Goal: Contribute content: Add original content to the website for others to see

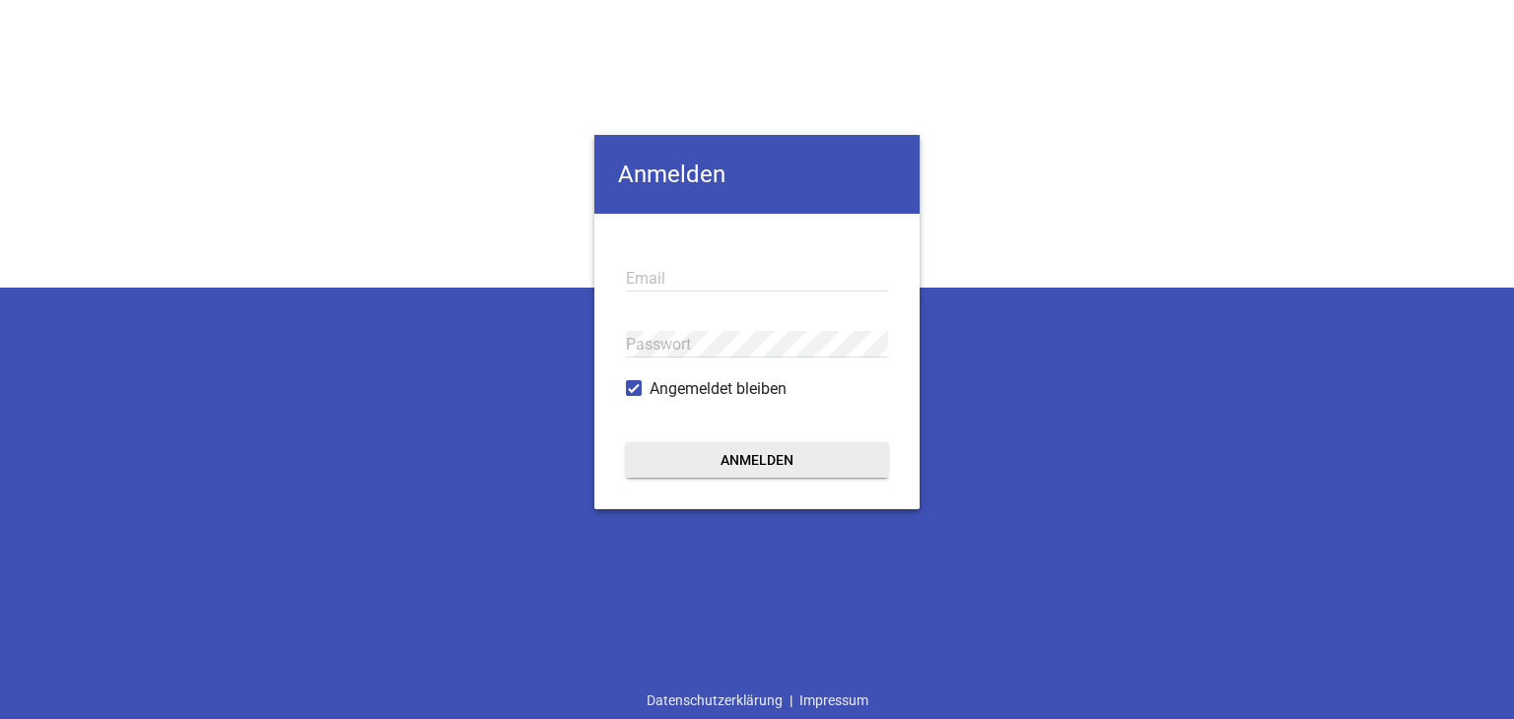
type input "[EMAIL_ADDRESS][PERSON_NAME][DOMAIN_NAME]"
click at [709, 465] on button "Anmelden" at bounding box center [757, 460] width 262 height 35
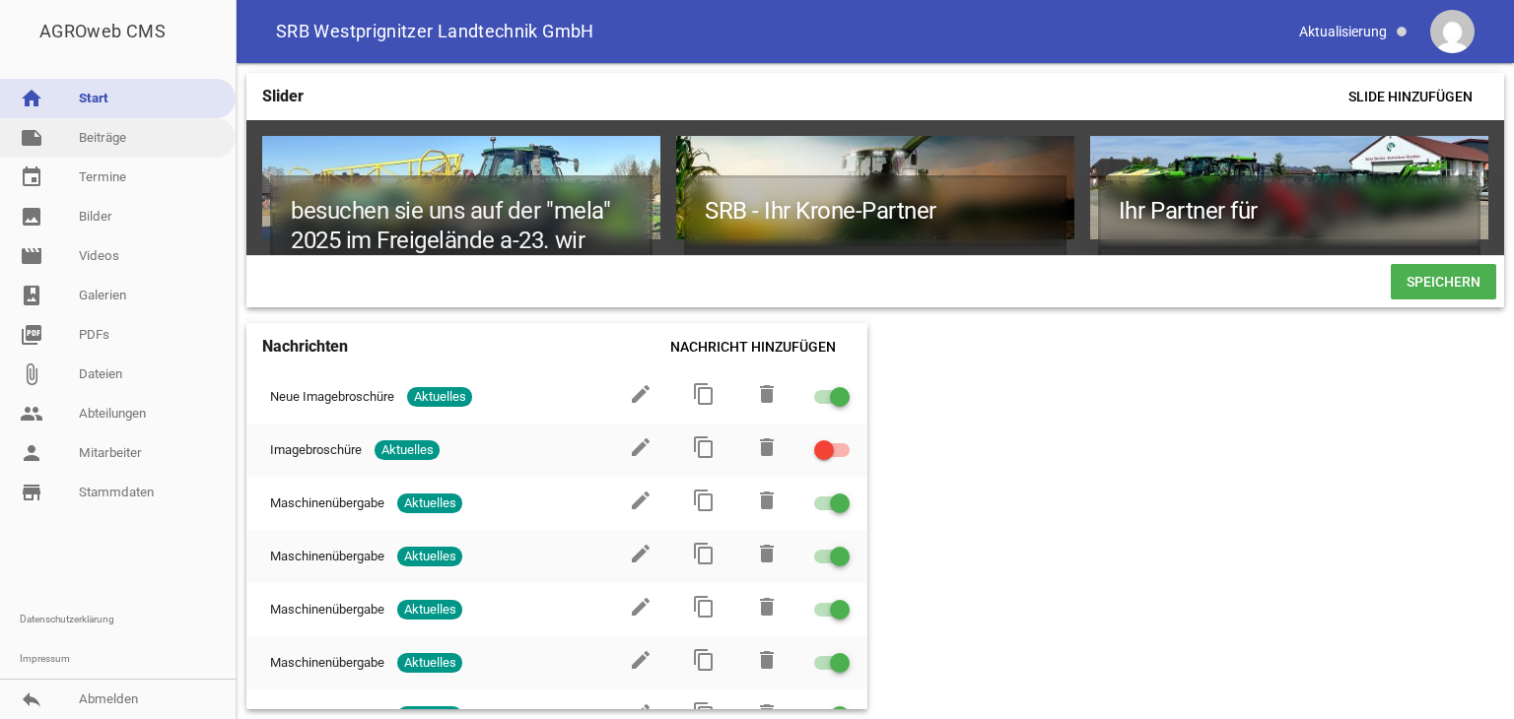
click at [72, 133] on link "note Beiträge" at bounding box center [118, 137] width 236 height 39
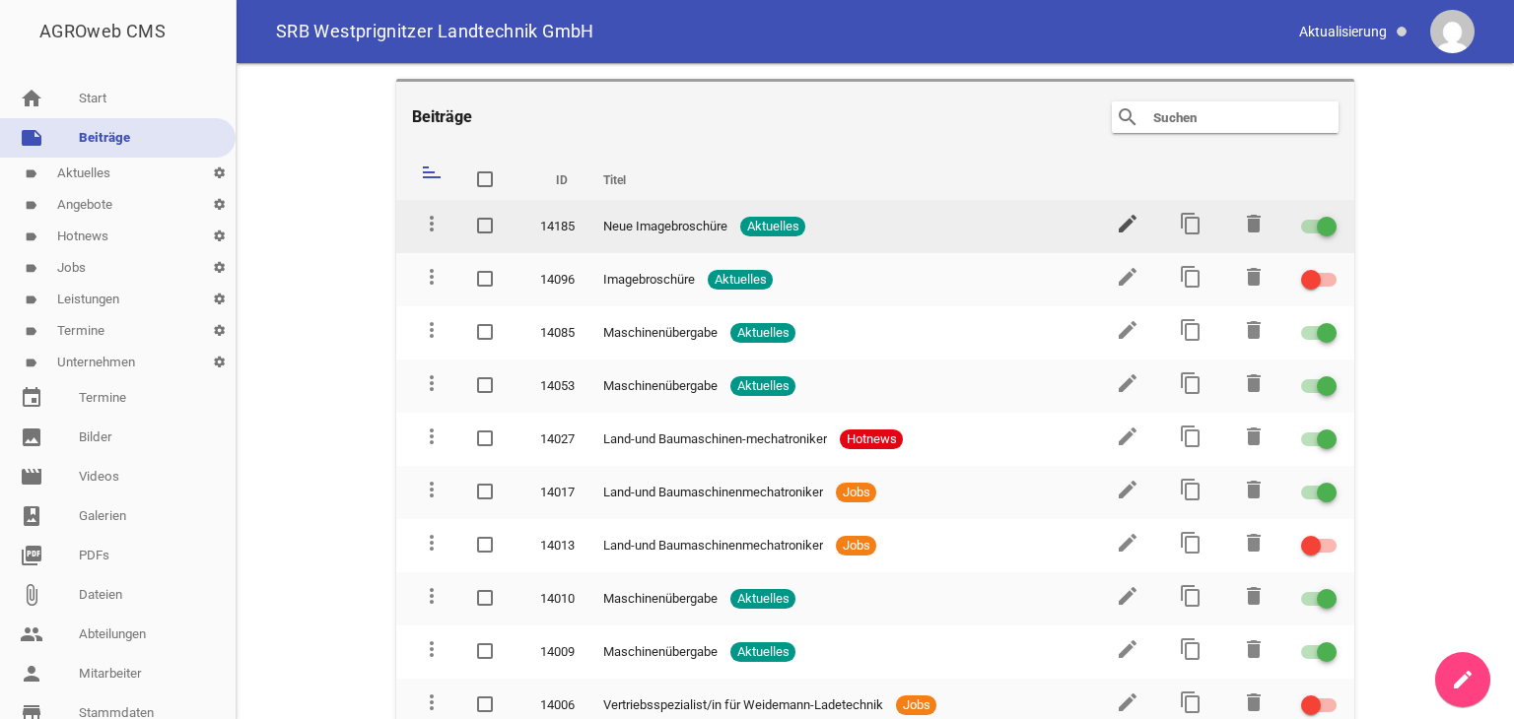
click at [1117, 226] on icon "edit" at bounding box center [1128, 224] width 24 height 24
click at [1188, 225] on icon "content_copy" at bounding box center [1191, 224] width 24 height 24
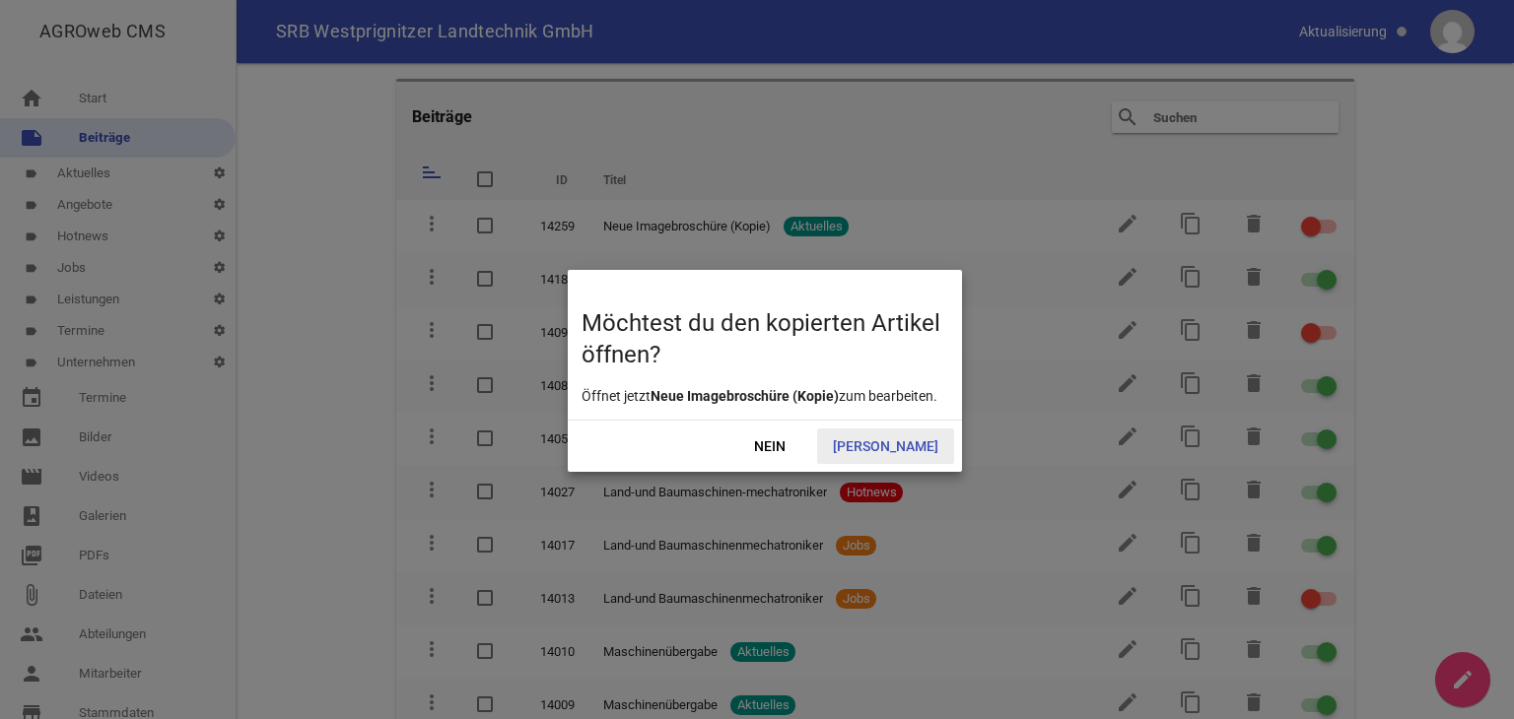
click at [906, 436] on span "Ja" at bounding box center [885, 446] width 137 height 35
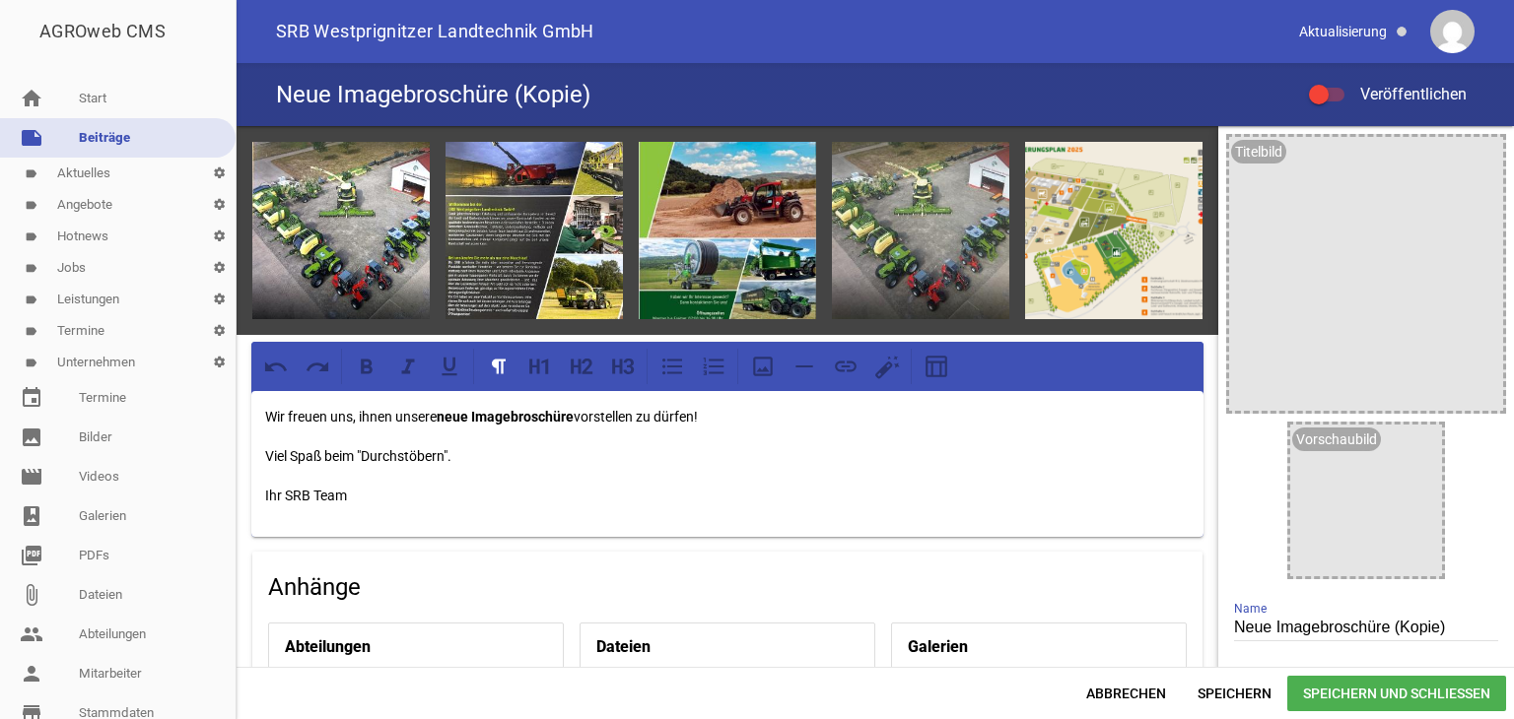
click at [1441, 632] on input "Neue Imagebroschüre (Kopie)" at bounding box center [1366, 628] width 264 height 27
type input "Neue Imagebroschüre"
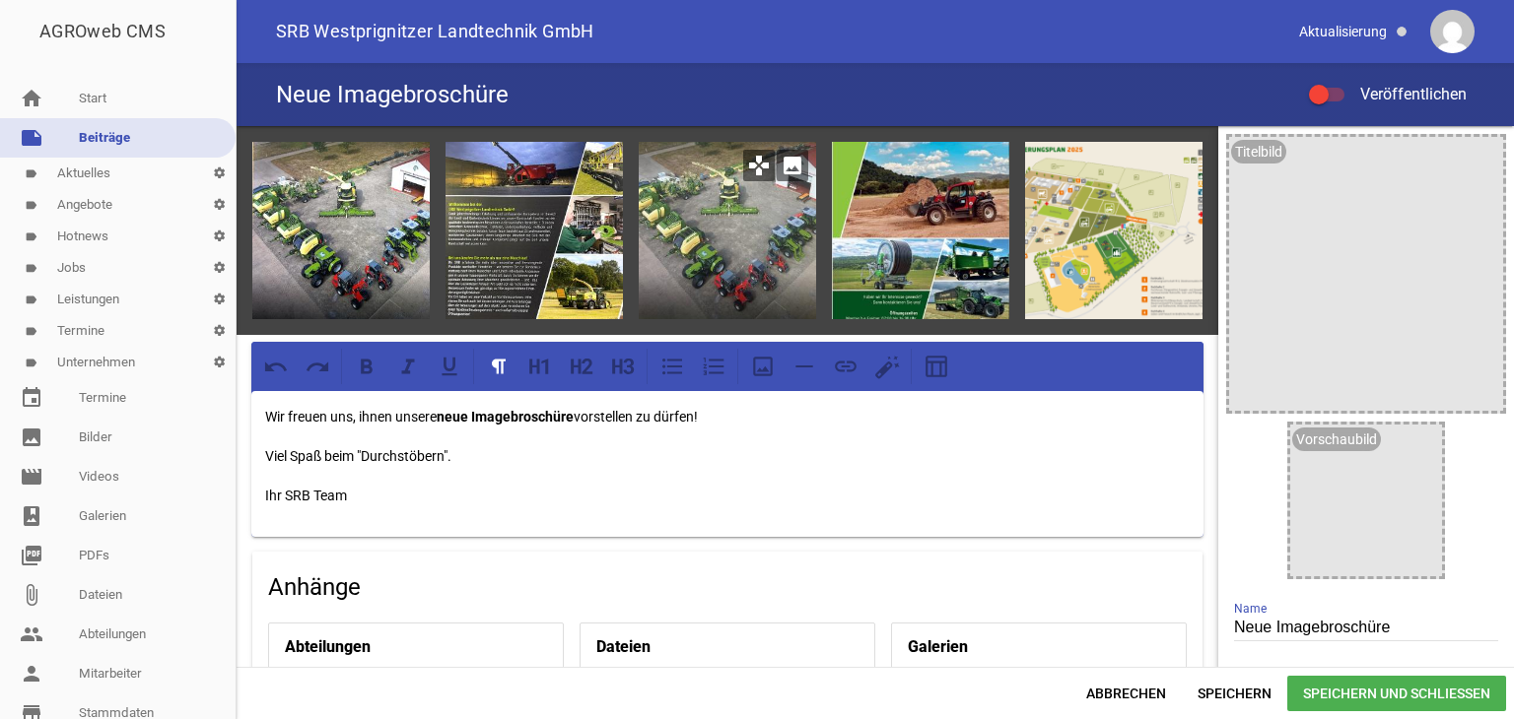
click at [791, 164] on icon "image" at bounding box center [793, 166] width 32 height 32
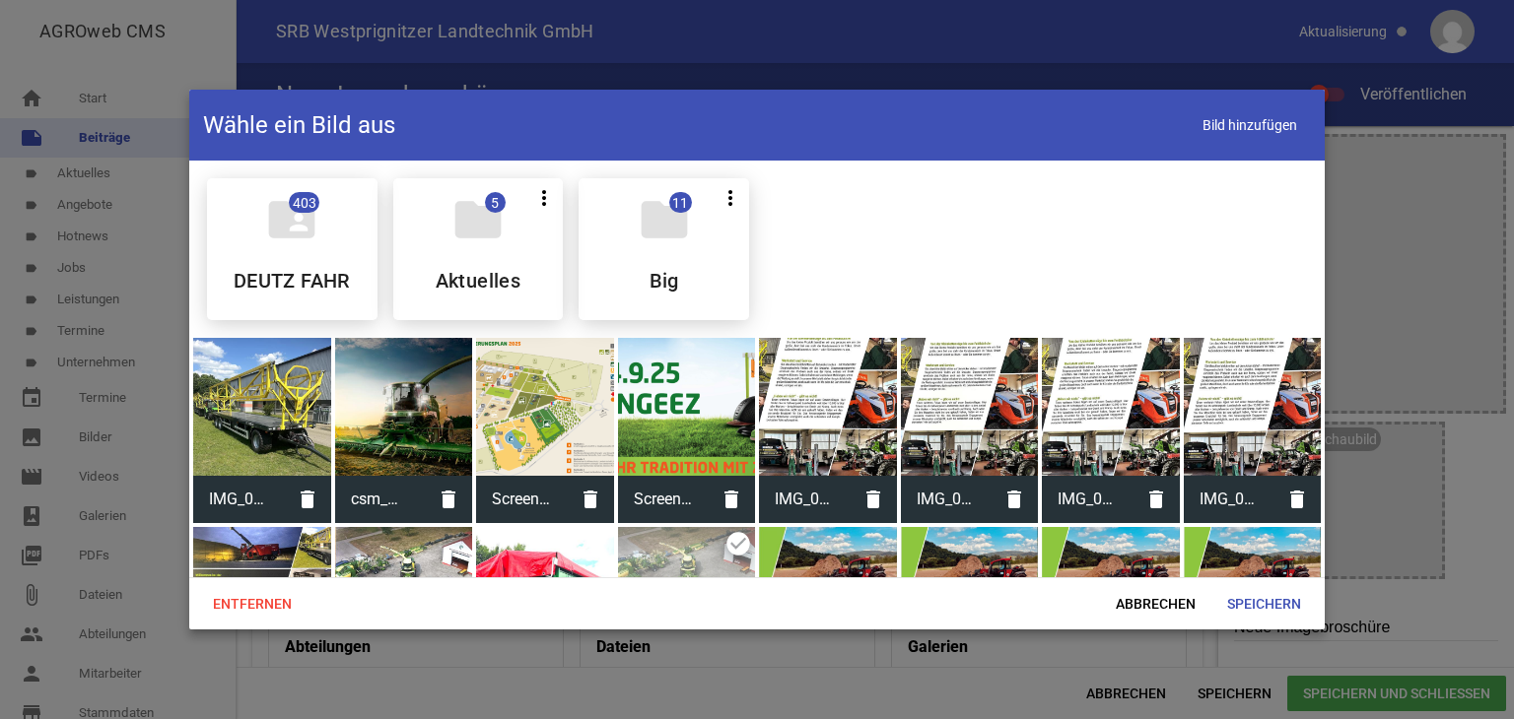
click at [823, 386] on div at bounding box center [828, 407] width 138 height 138
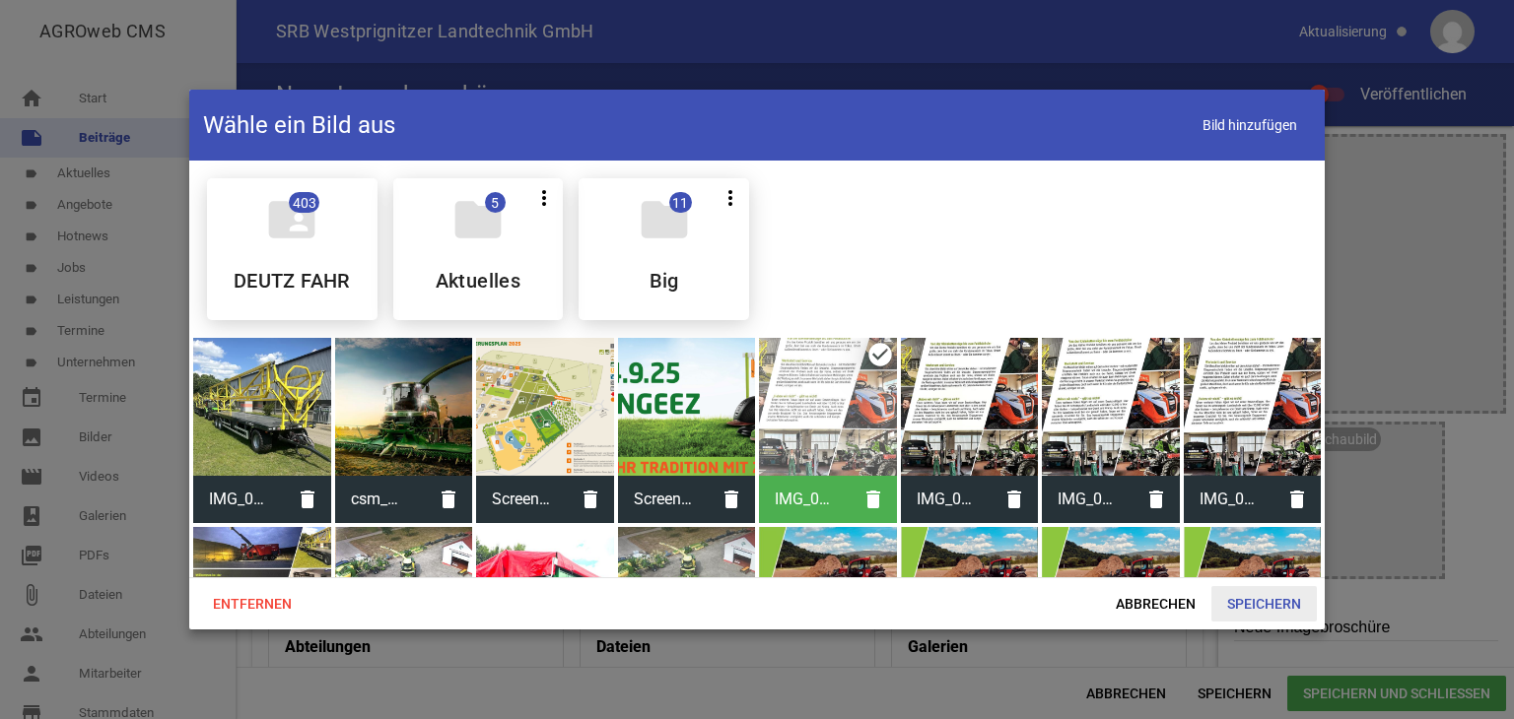
click at [1251, 599] on span "Speichern" at bounding box center [1263, 603] width 105 height 35
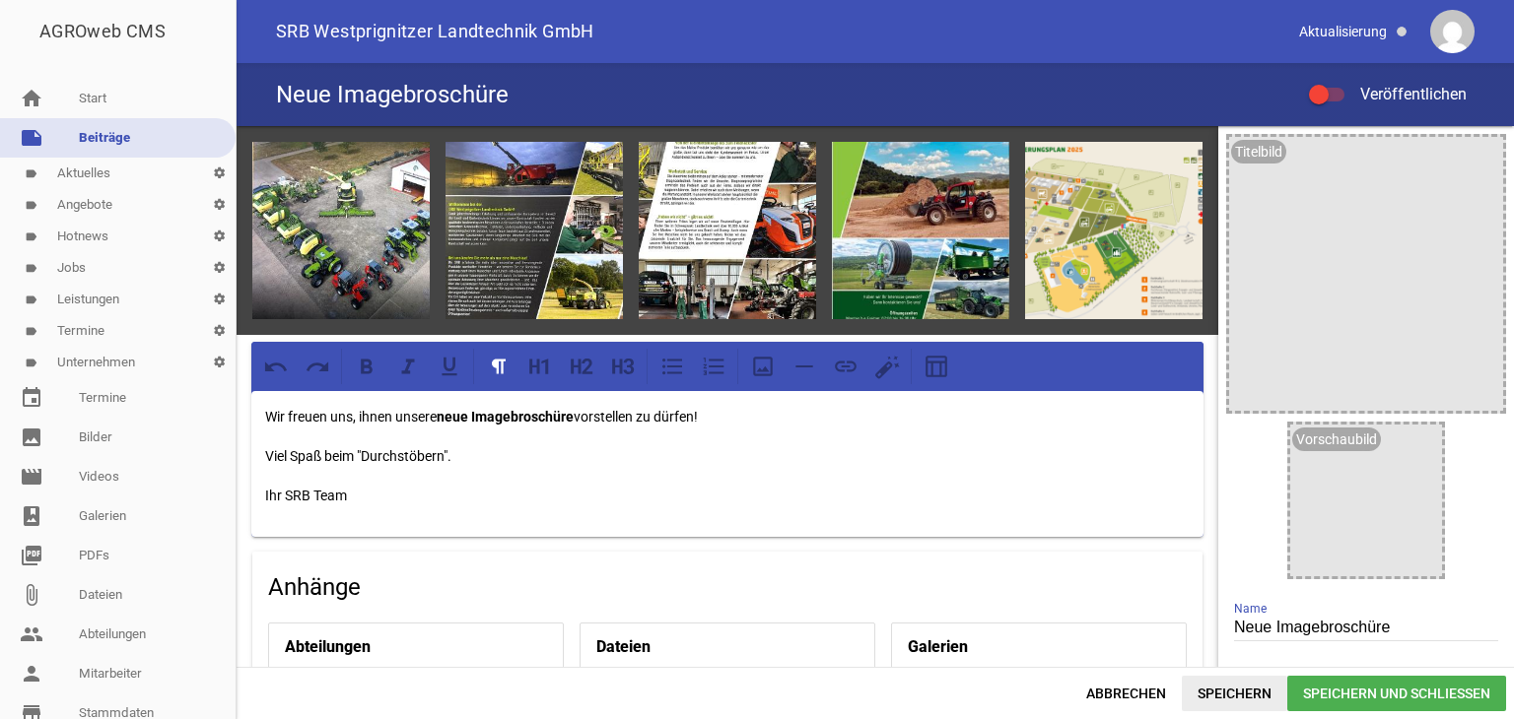
click at [1218, 692] on span "Speichern" at bounding box center [1234, 693] width 105 height 35
click at [1325, 94] on div at bounding box center [1319, 95] width 20 height 20
click at [1336, 83] on input "Veröffentlichen" at bounding box center [1336, 83] width 0 height 0
click at [1216, 691] on span "Speichern" at bounding box center [1234, 693] width 105 height 35
click at [1337, 695] on span "Speichern und Schließen" at bounding box center [1396, 693] width 219 height 35
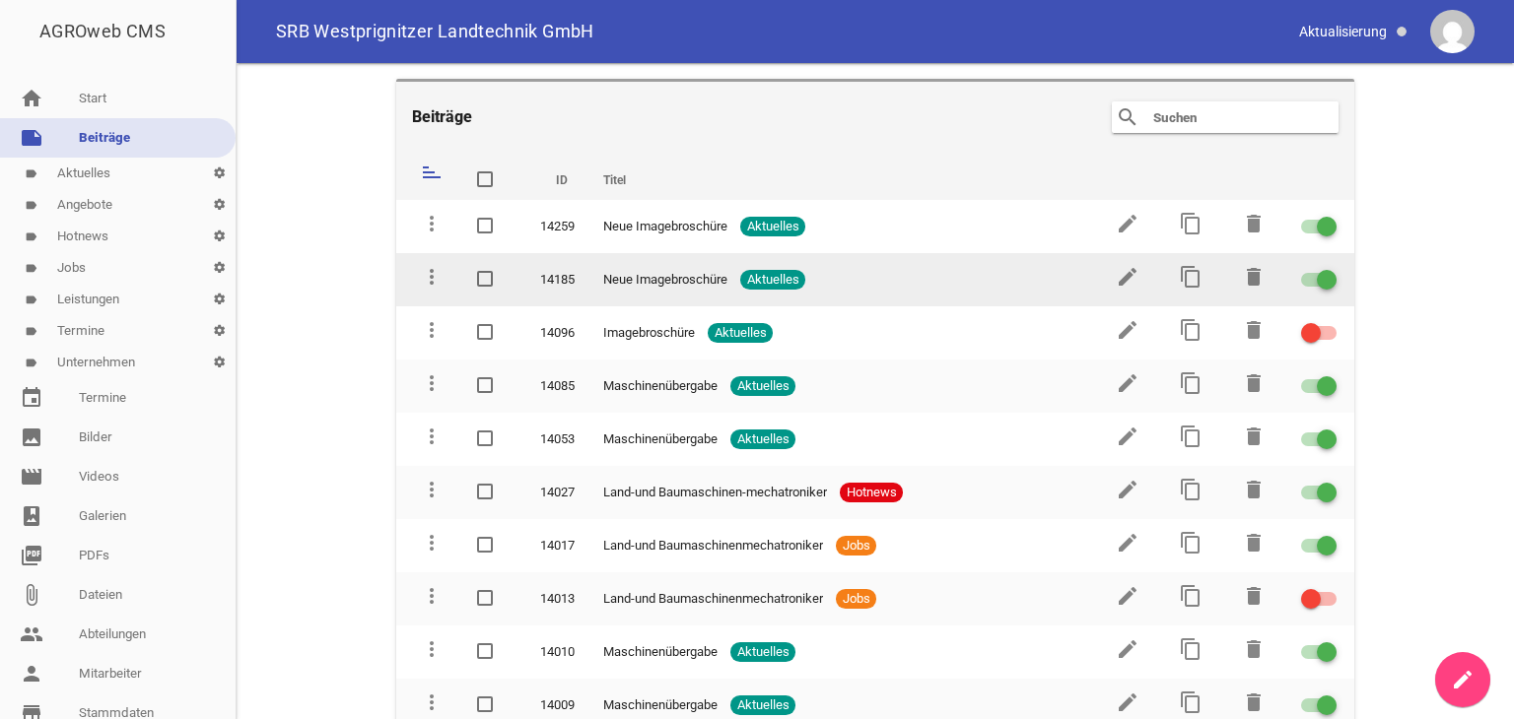
click at [1308, 279] on div at bounding box center [1318, 280] width 35 height 14
click at [1331, 268] on input "checkbox" at bounding box center [1331, 268] width 0 height 0
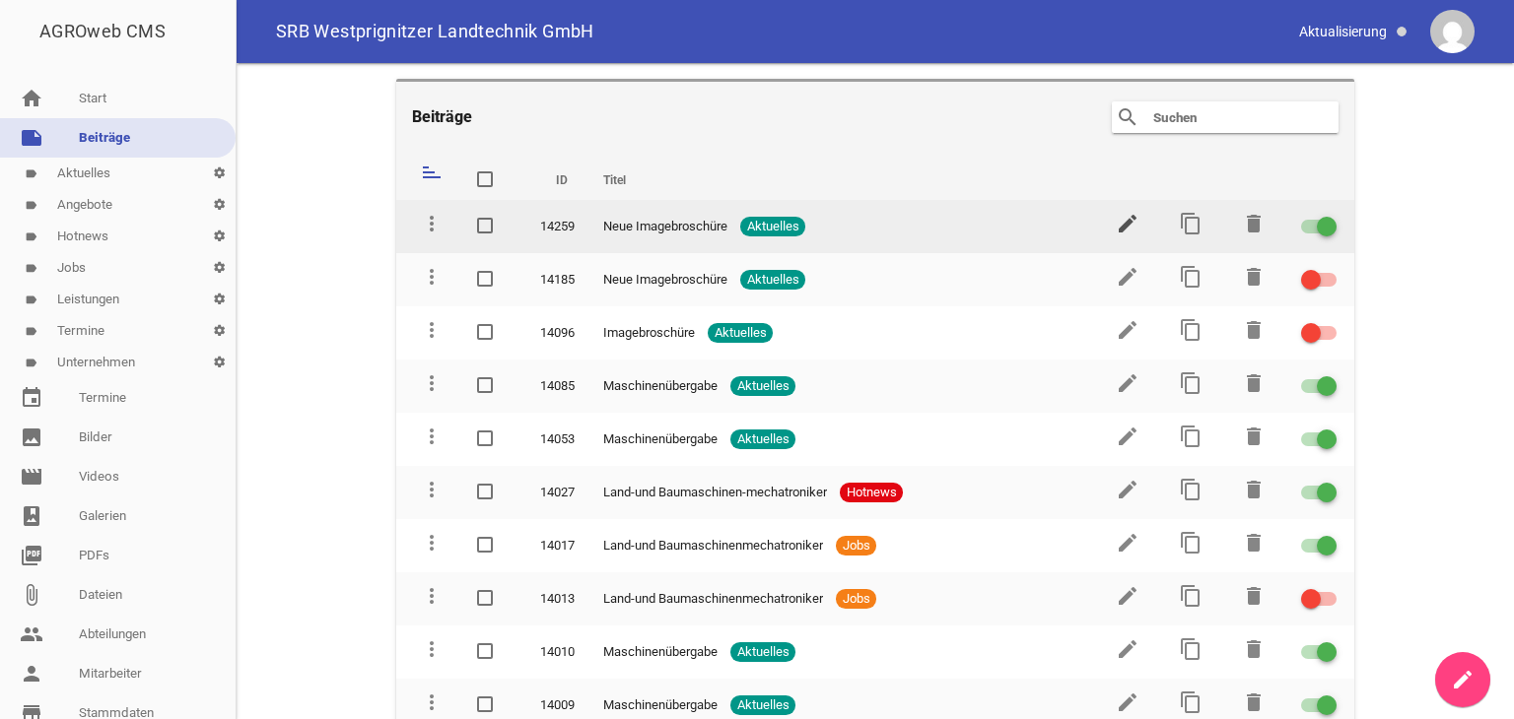
click at [1117, 223] on icon "edit" at bounding box center [1128, 224] width 24 height 24
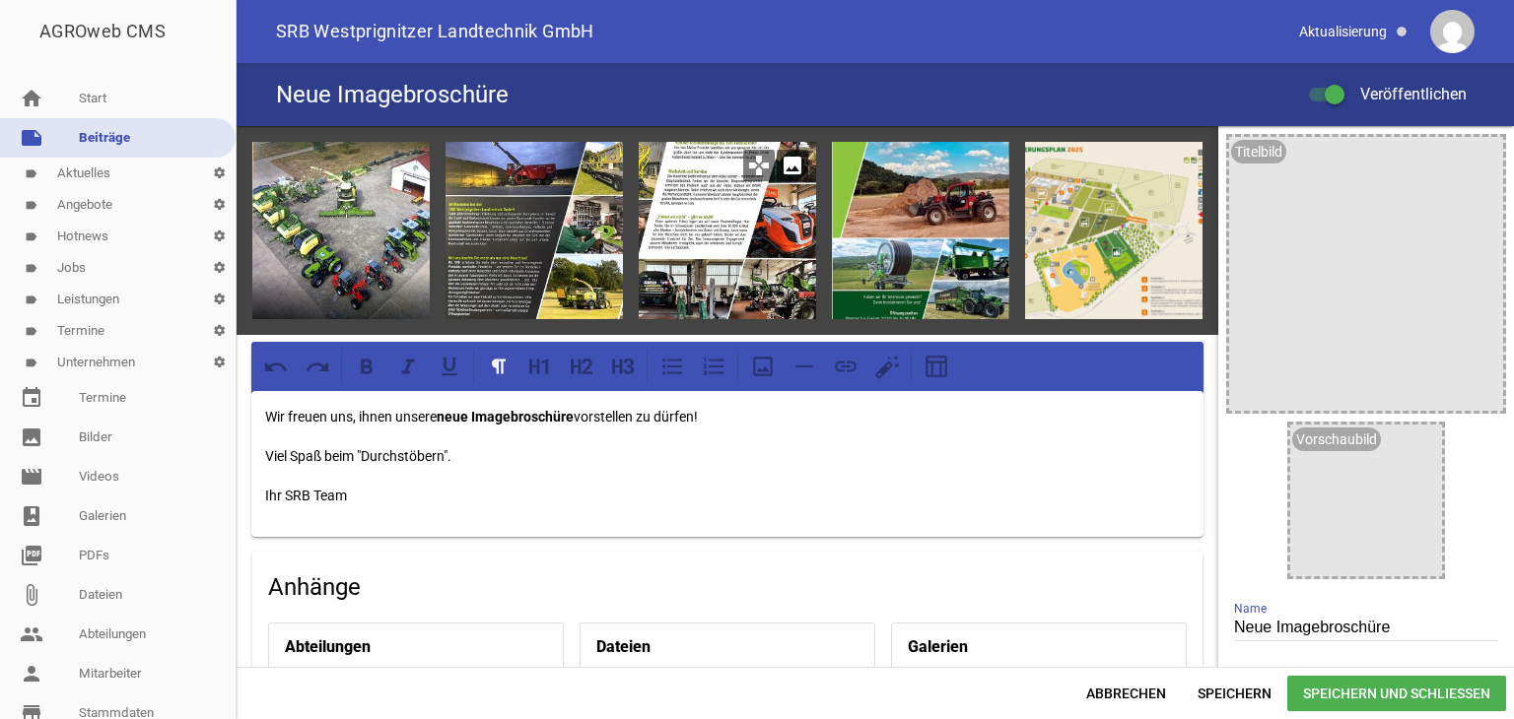
click at [788, 160] on icon "image" at bounding box center [793, 166] width 32 height 32
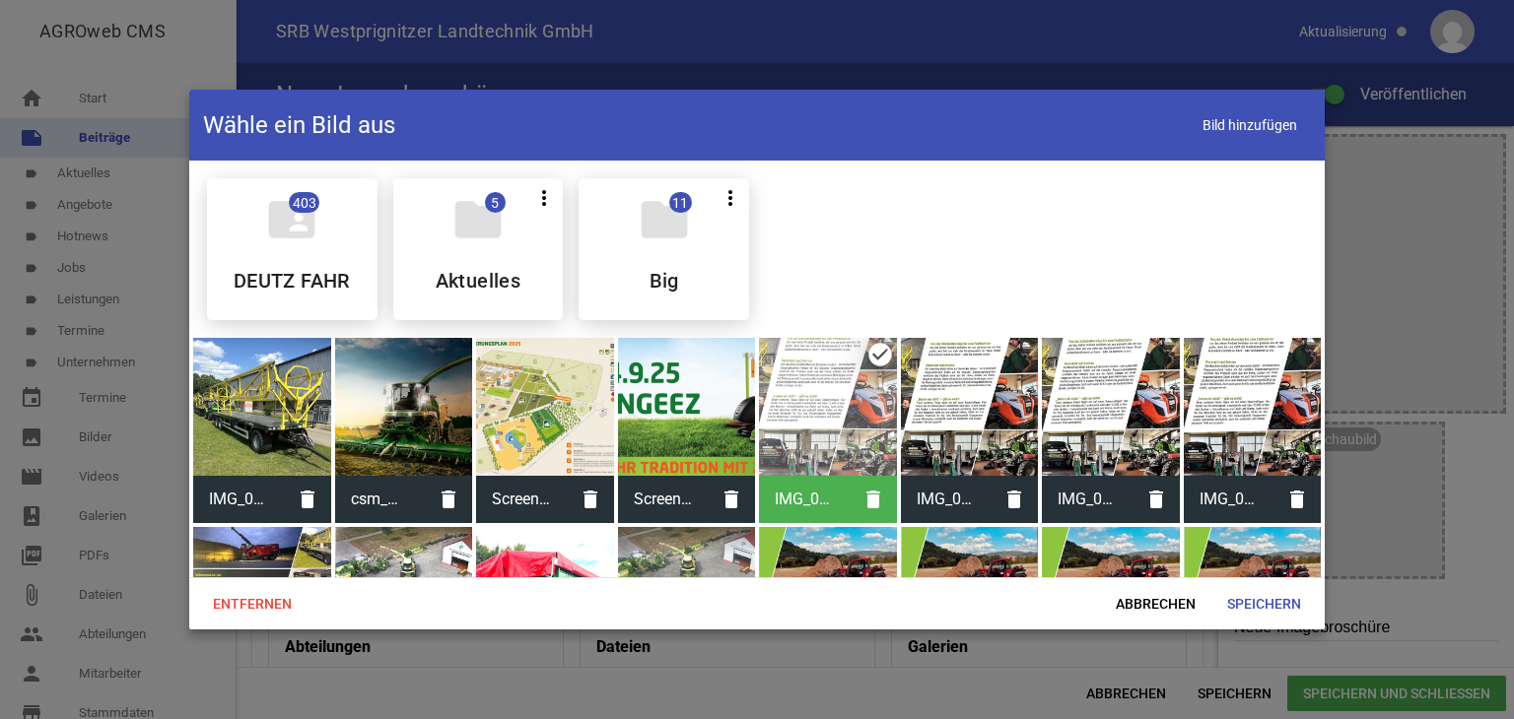
click at [876, 350] on div "IMG_0551.jpg delete" at bounding box center [828, 430] width 138 height 185
click at [991, 360] on div at bounding box center [970, 407] width 138 height 138
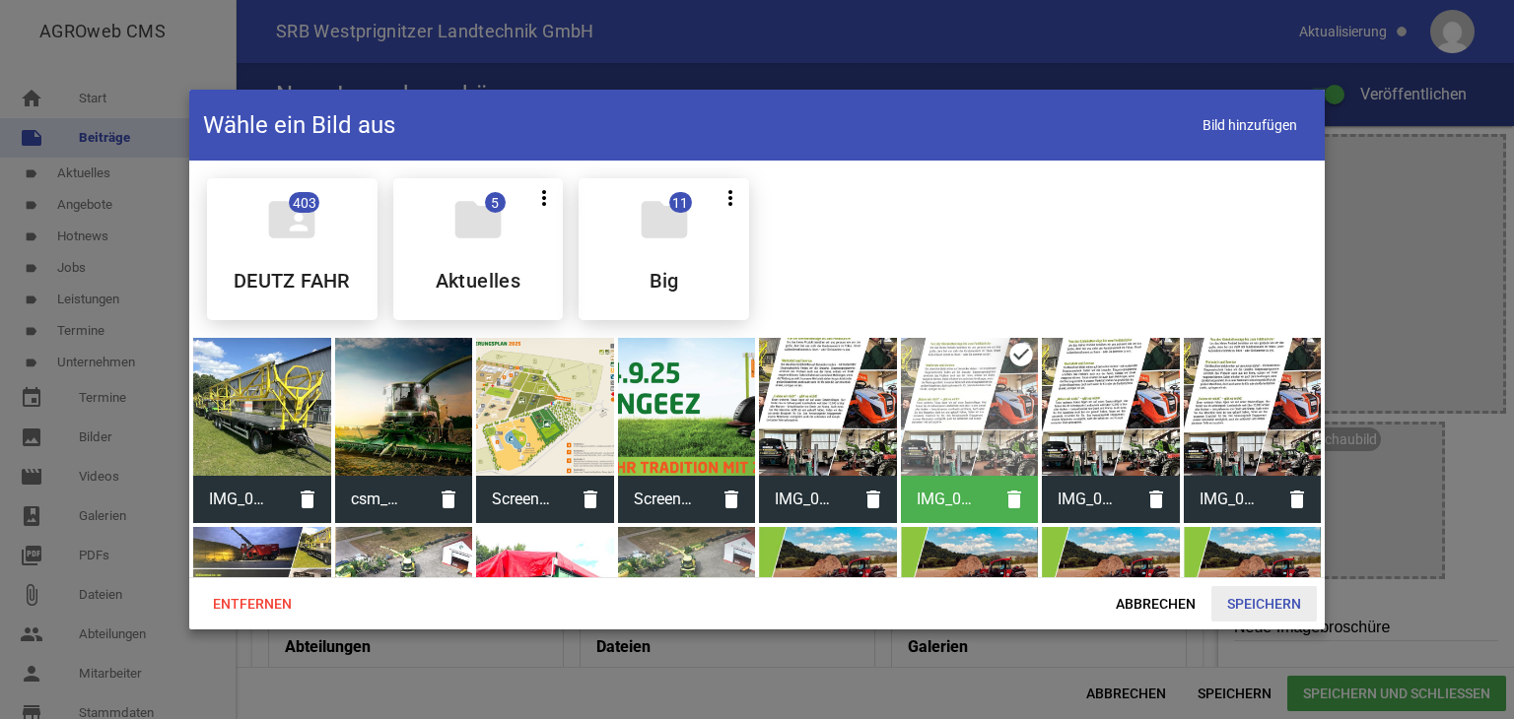
click at [1244, 600] on span "Speichern" at bounding box center [1263, 603] width 105 height 35
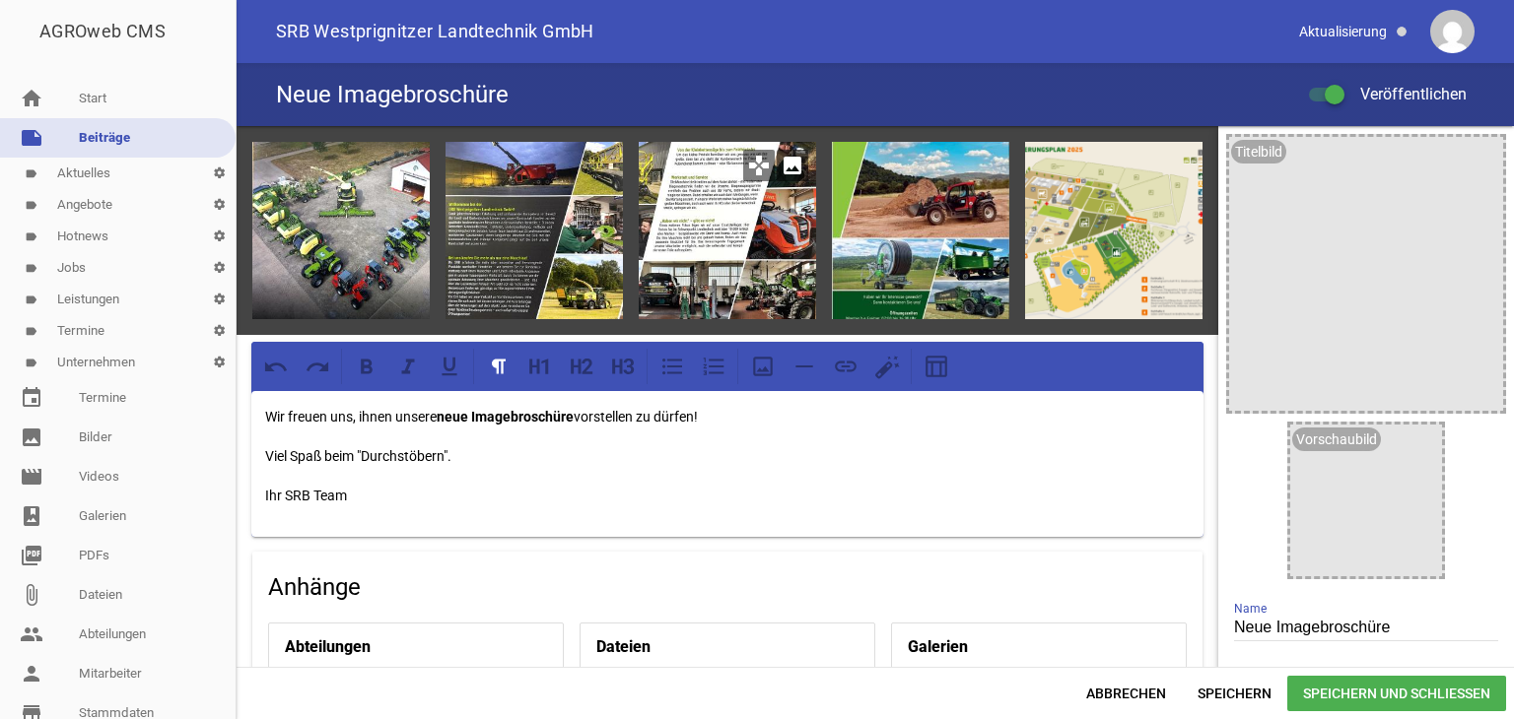
click at [737, 262] on div at bounding box center [727, 230] width 177 height 177
click at [1232, 687] on span "Speichern" at bounding box center [1234, 693] width 105 height 35
click at [783, 171] on icon "image" at bounding box center [793, 166] width 32 height 32
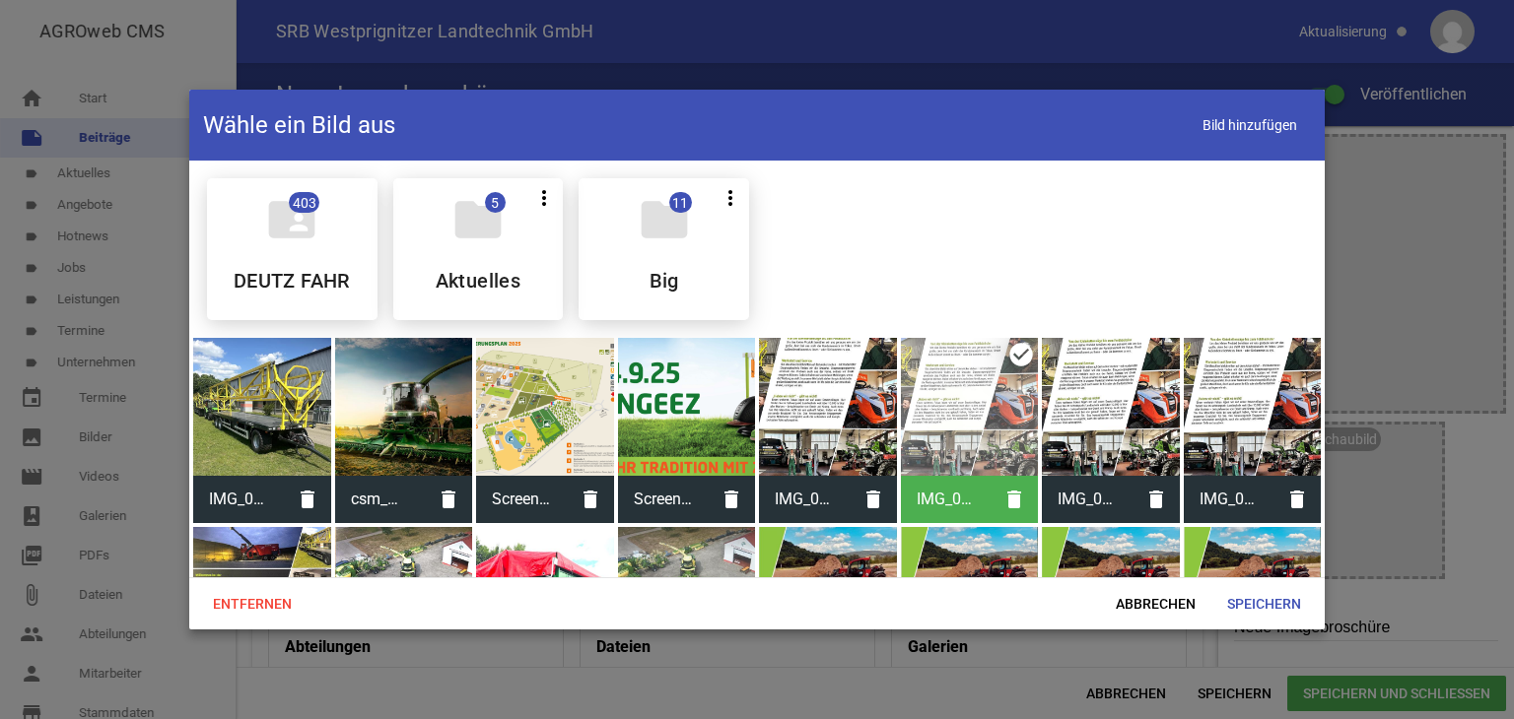
click at [808, 406] on div at bounding box center [828, 407] width 138 height 138
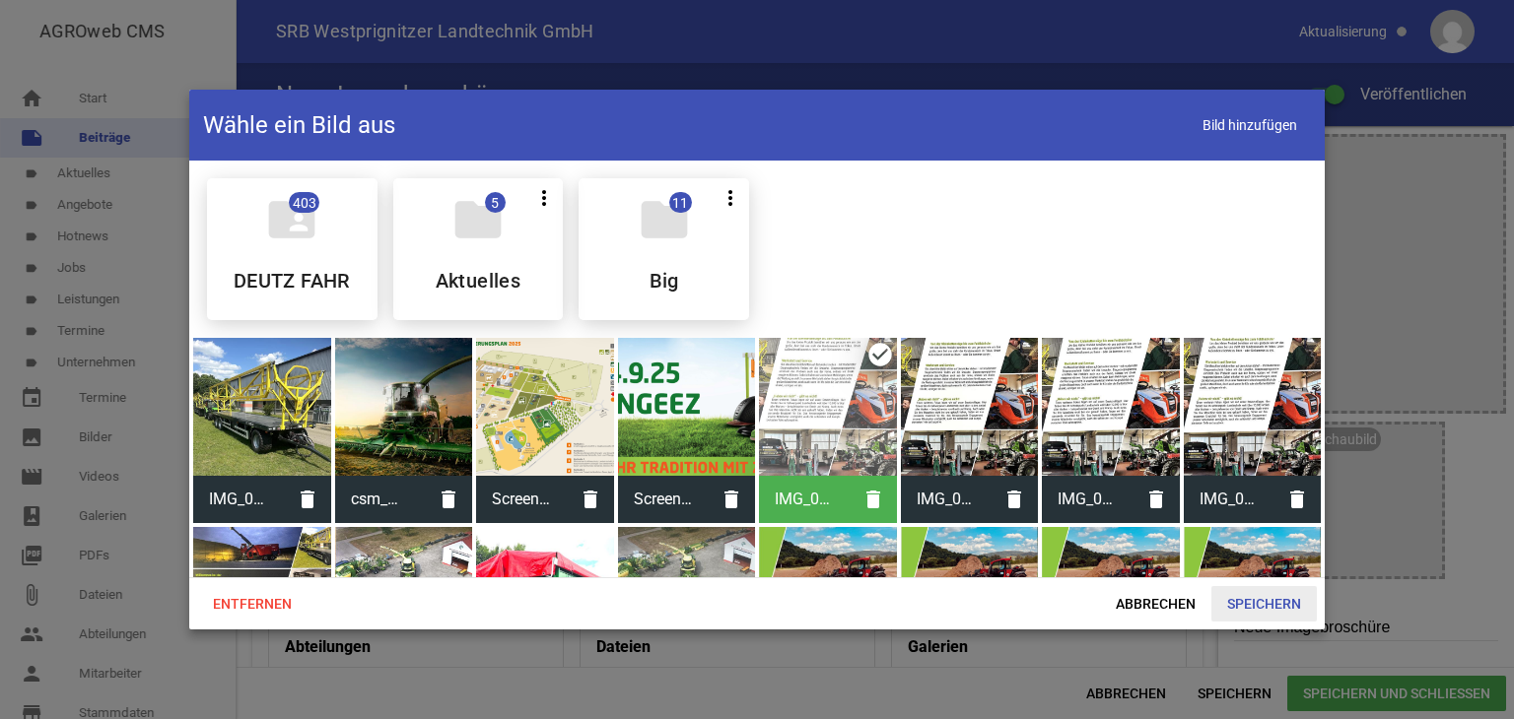
click at [1258, 602] on span "Speichern" at bounding box center [1263, 603] width 105 height 35
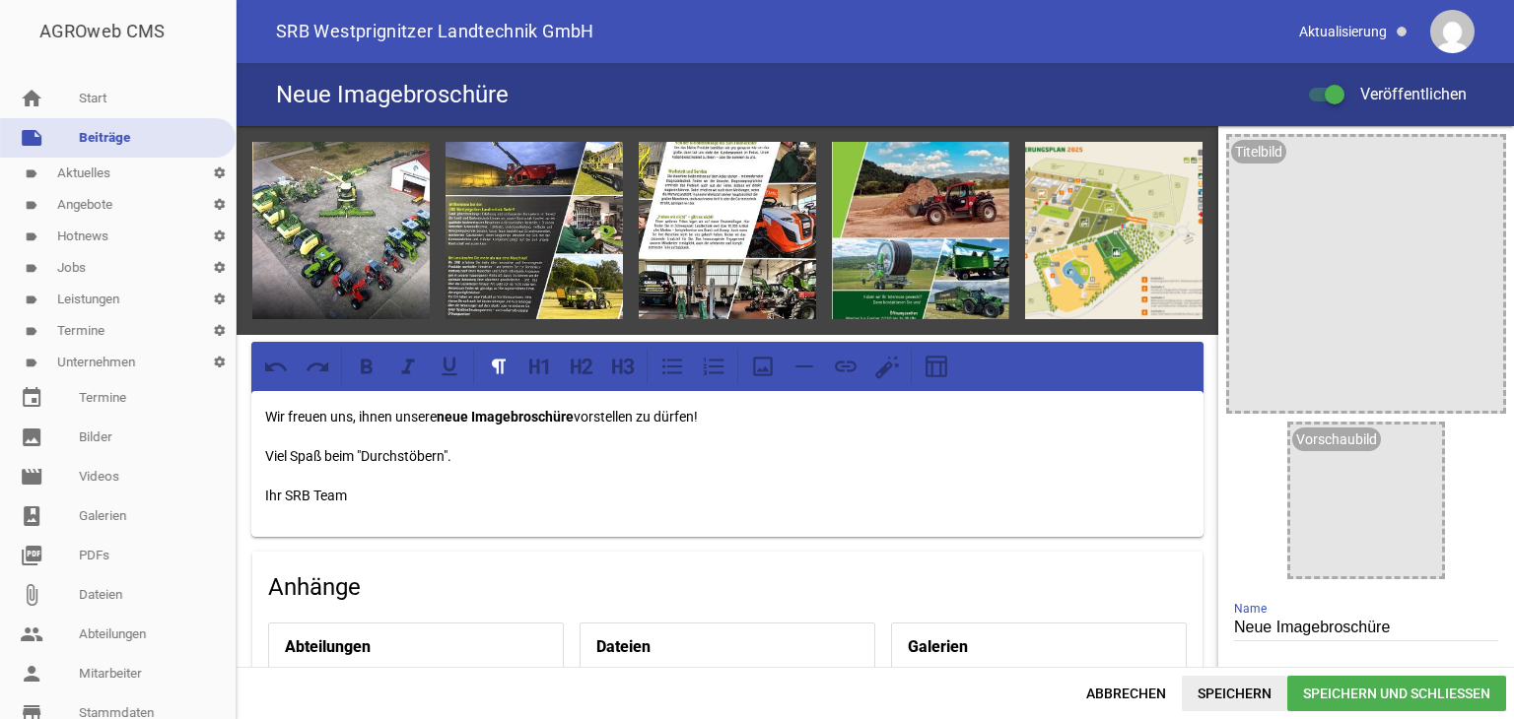
click at [1230, 693] on span "Speichern" at bounding box center [1234, 693] width 105 height 35
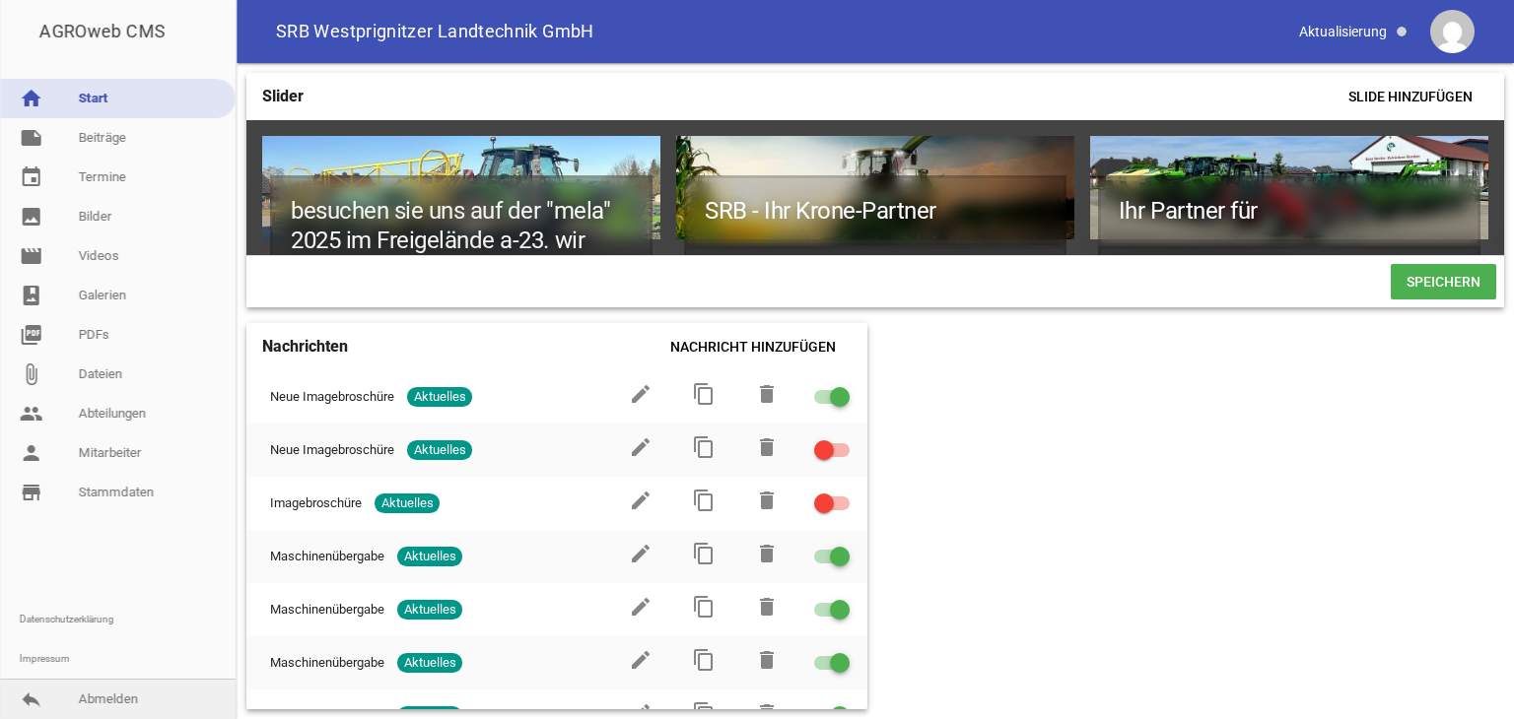
click at [117, 699] on link "reply Abmelden" at bounding box center [118, 699] width 236 height 39
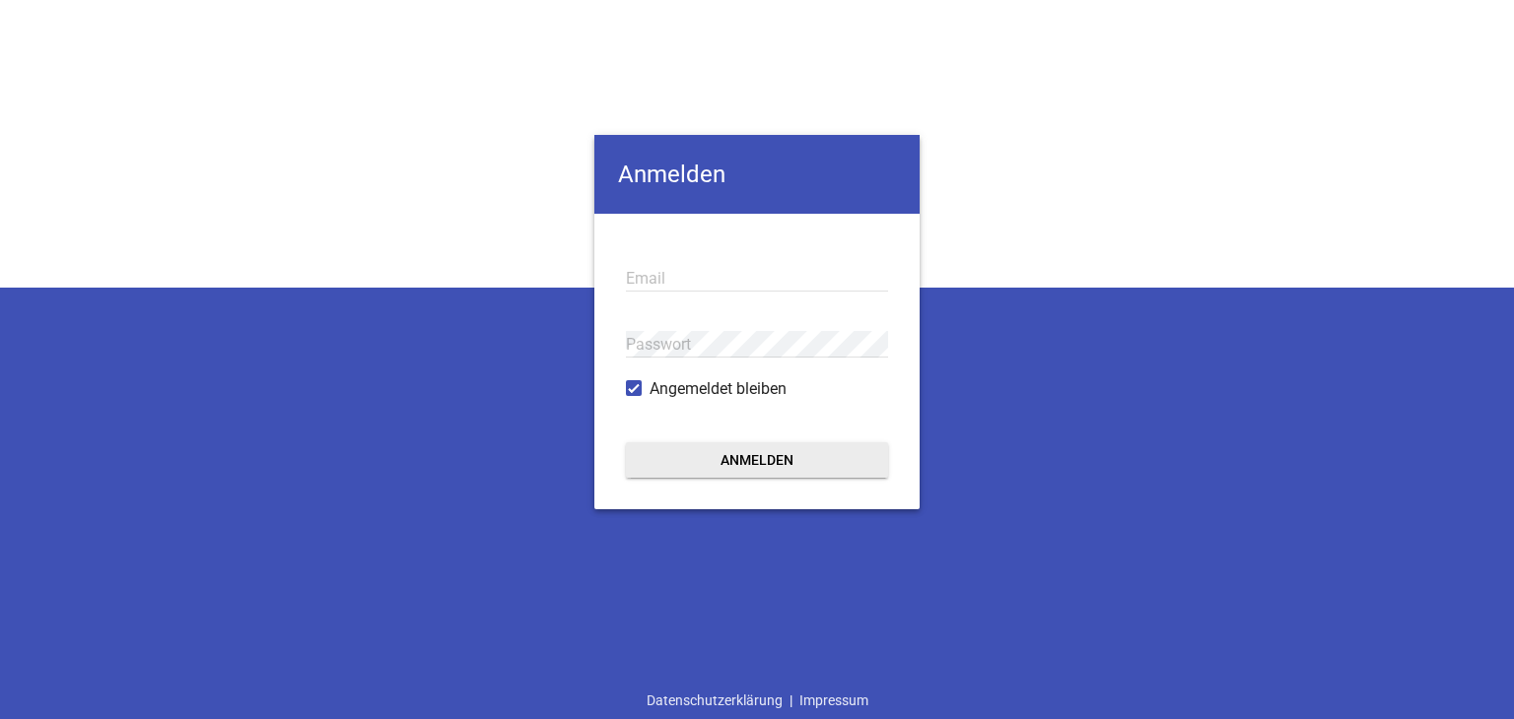
type input "[EMAIL_ADDRESS][PERSON_NAME][DOMAIN_NAME]"
